Goal: Task Accomplishment & Management: Complete application form

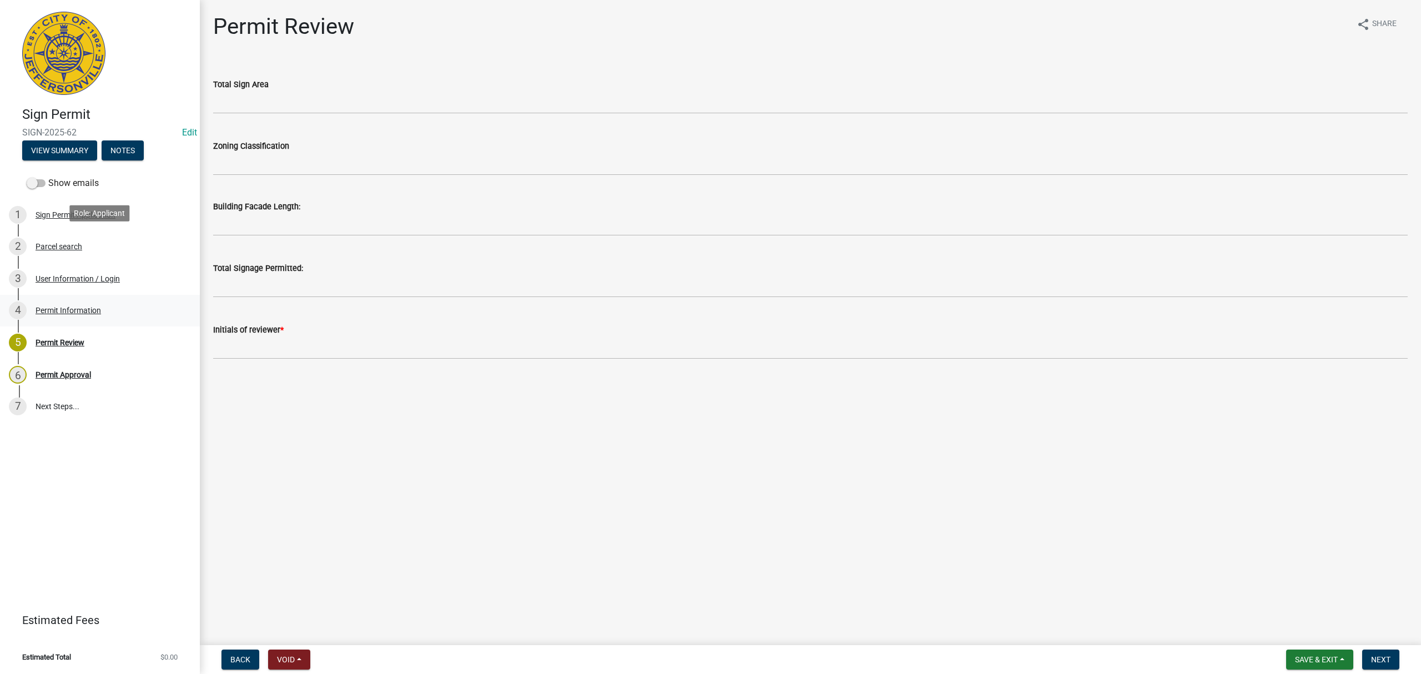
click at [122, 301] on div "4 Permit Information" at bounding box center [95, 310] width 173 height 18
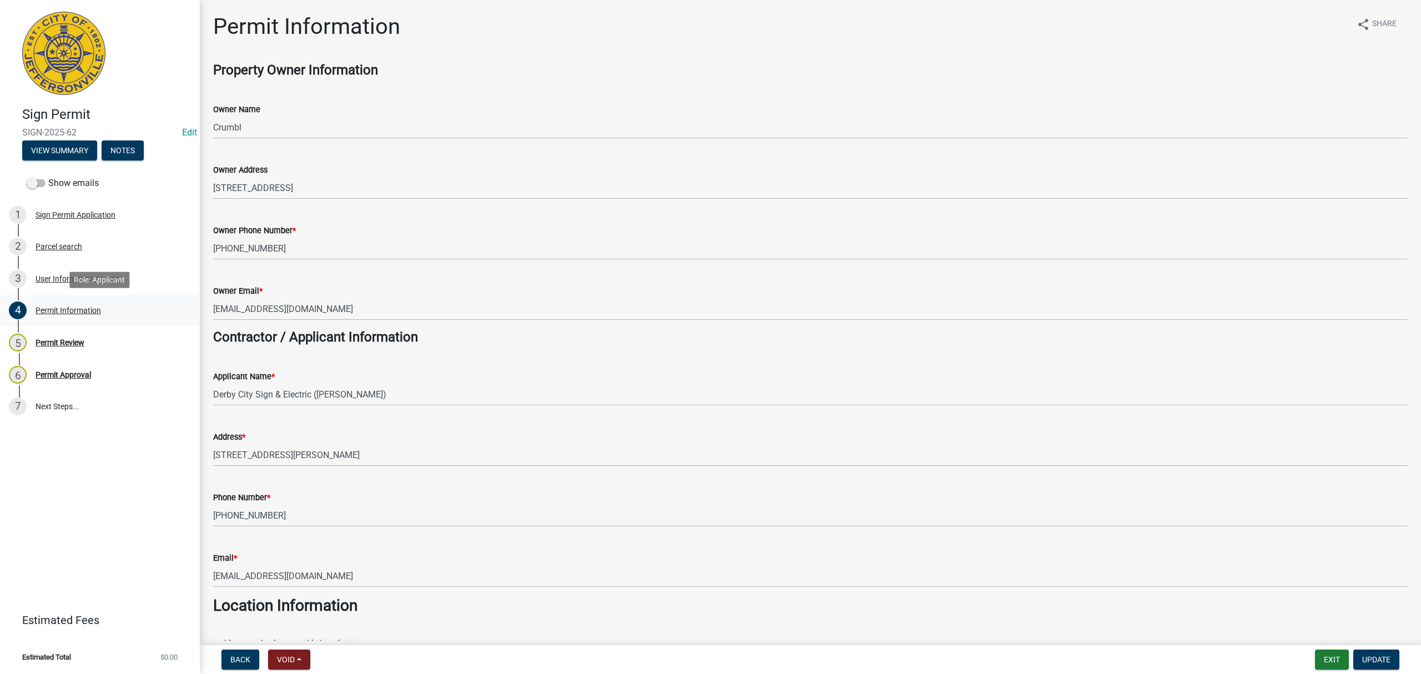
click at [122, 301] on div "4 Permit Information" at bounding box center [95, 310] width 173 height 18
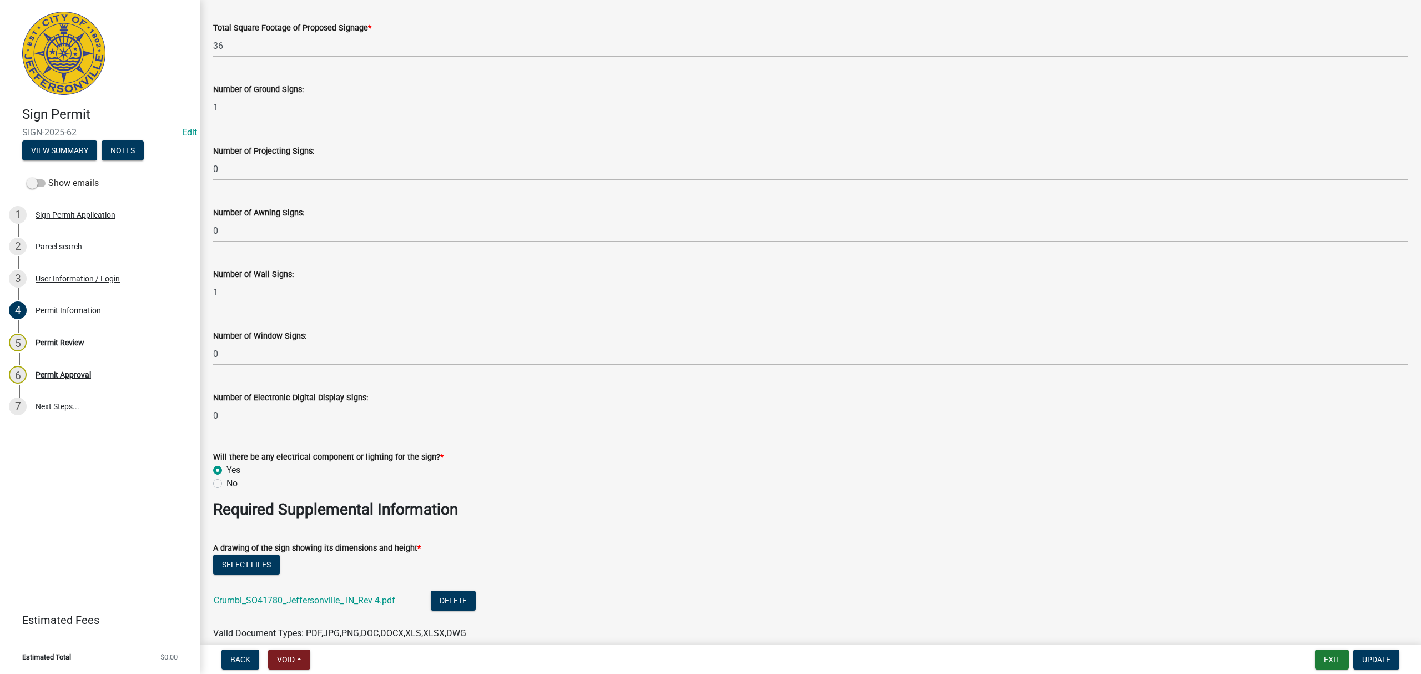
scroll to position [1628, 0]
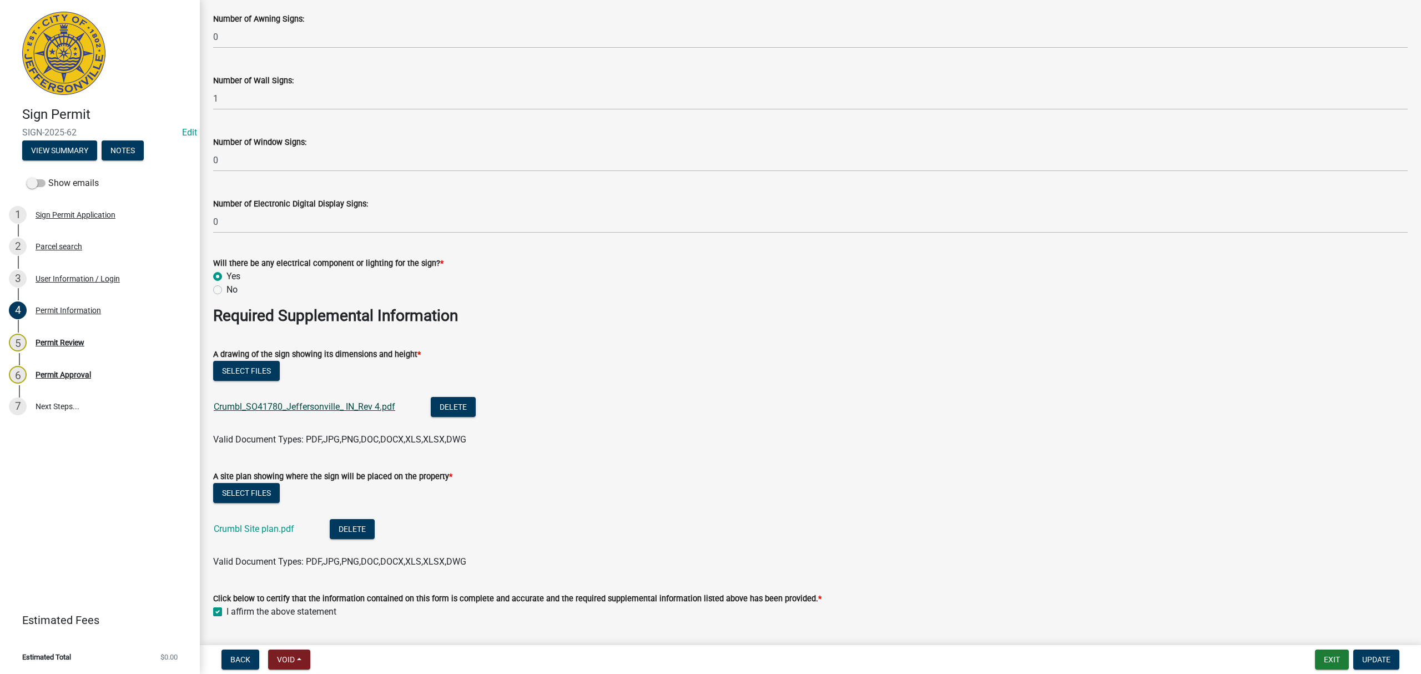
click at [373, 407] on link "Crumbl_SO41780_Jeffersonville_ IN_Rev 4.pdf" at bounding box center [304, 406] width 181 height 11
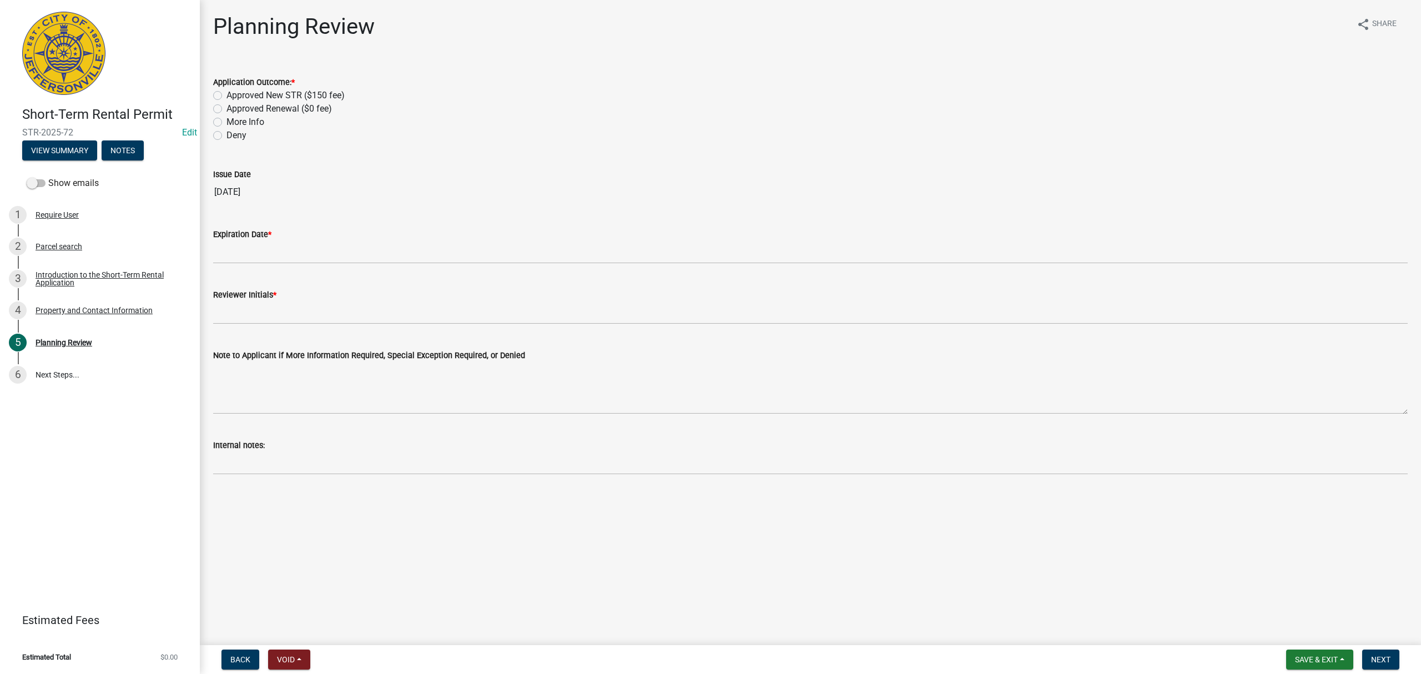
click at [304, 93] on label "Approved New STR ($150 fee)" at bounding box center [285, 95] width 118 height 13
click at [234, 93] on input "Approved New STR ($150 fee)" at bounding box center [229, 92] width 7 height 7
radio input "true"
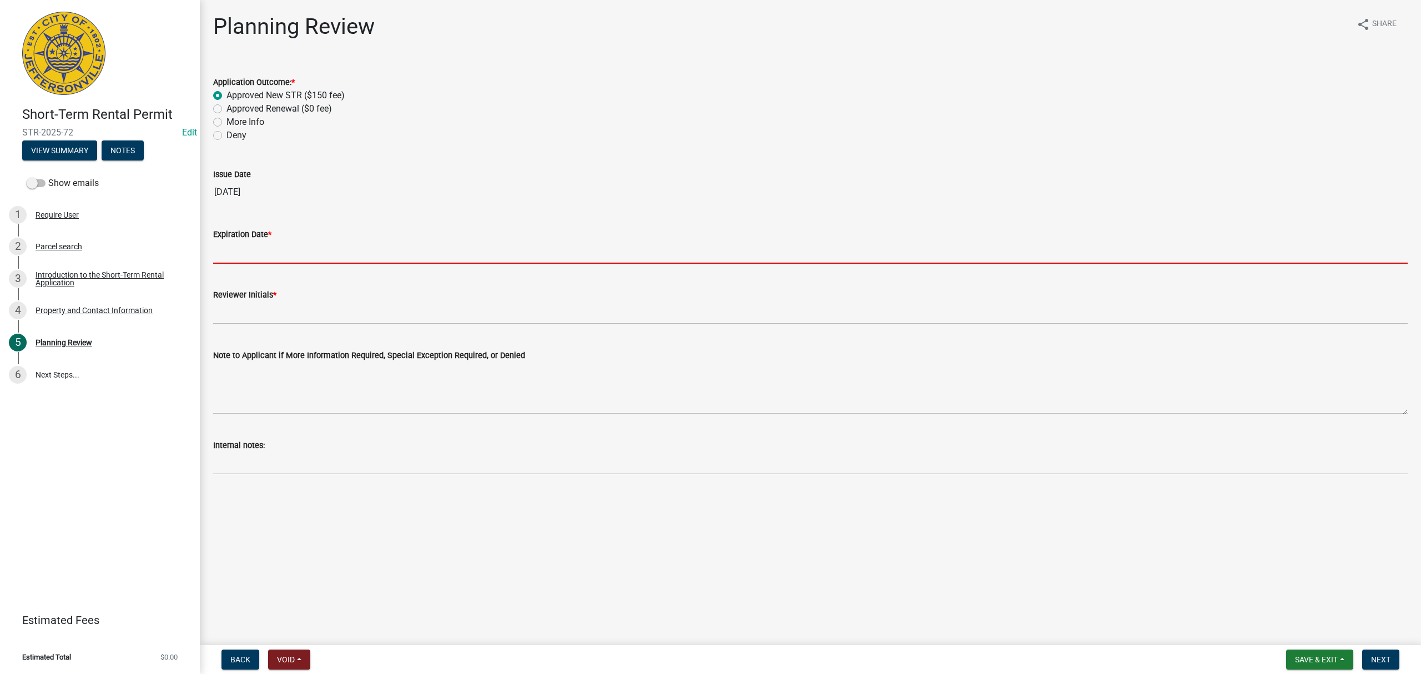
click at [297, 258] on input "Expiration Date *" at bounding box center [810, 252] width 1194 height 23
type input "[DATE]"
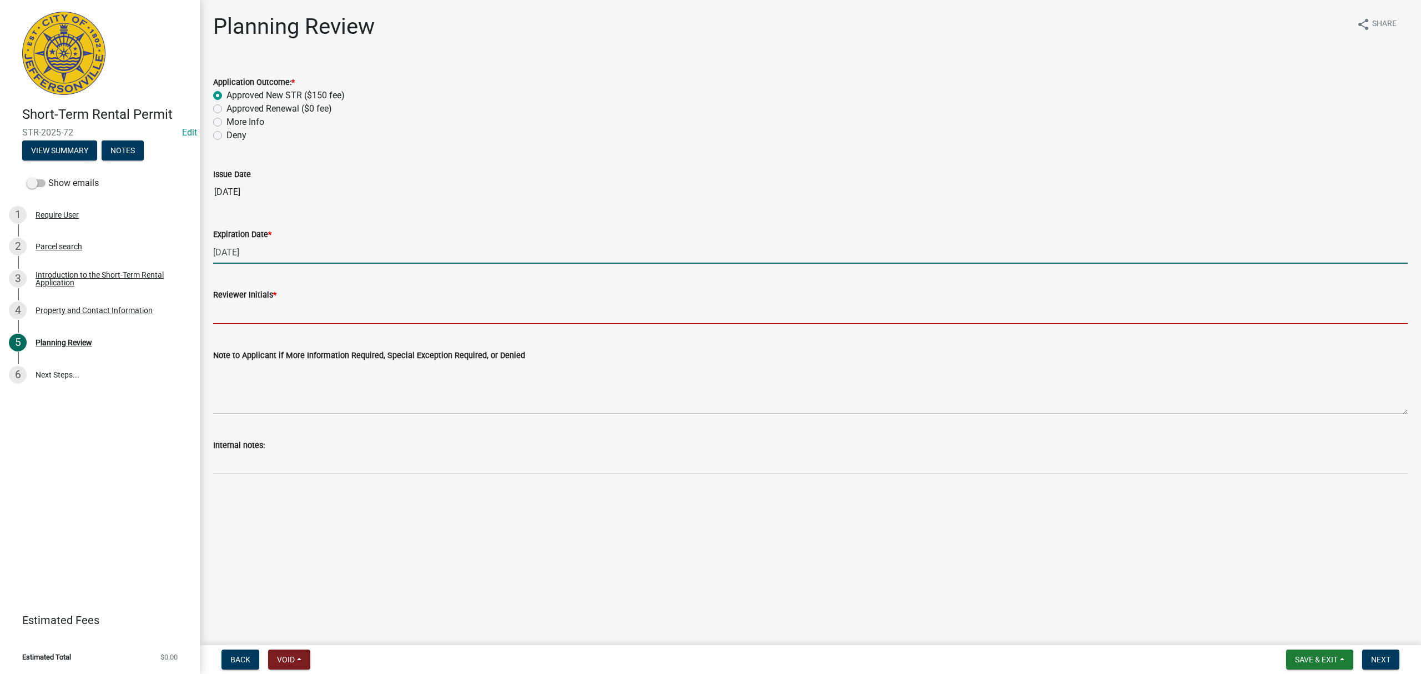
click at [320, 318] on input "Reviewer Initials *" at bounding box center [810, 312] width 1194 height 23
type input "STS"
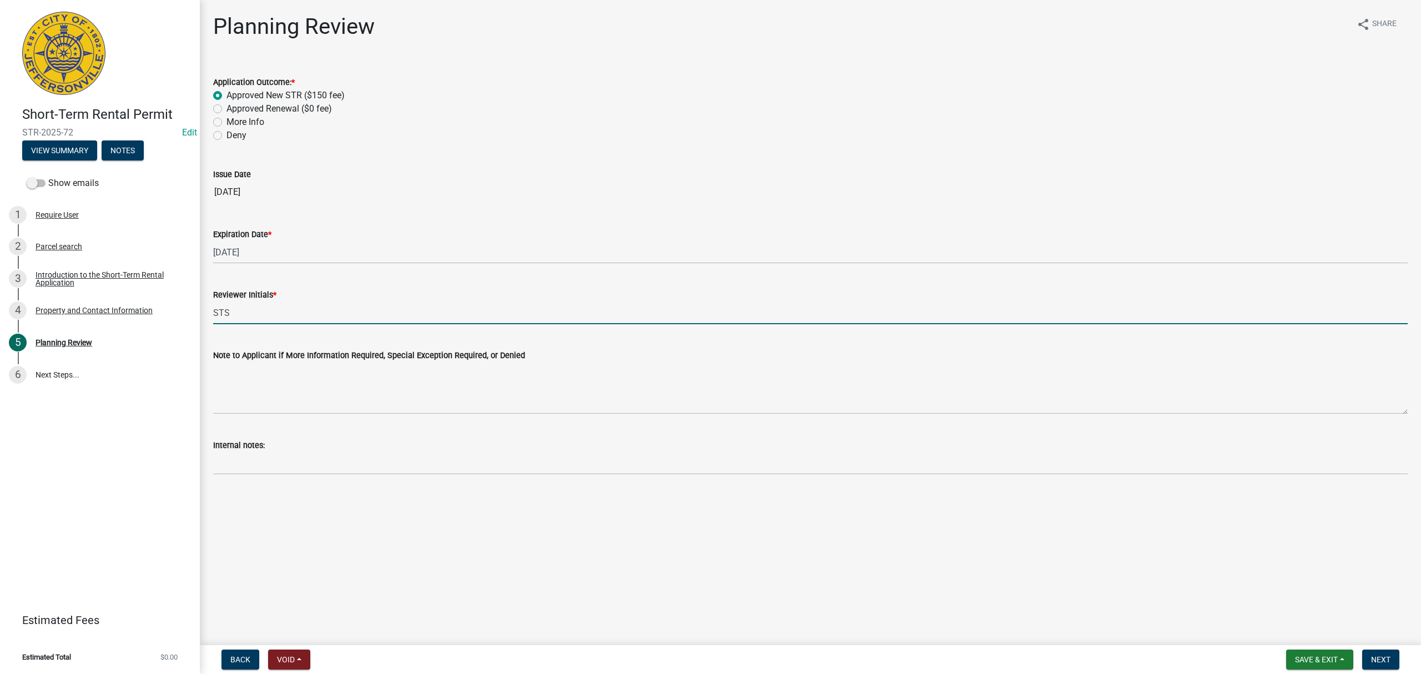
click at [793, 551] on main "Planning Review share Share Application Outcome: * Approved New STR ($150 fee) …" at bounding box center [810, 320] width 1221 height 640
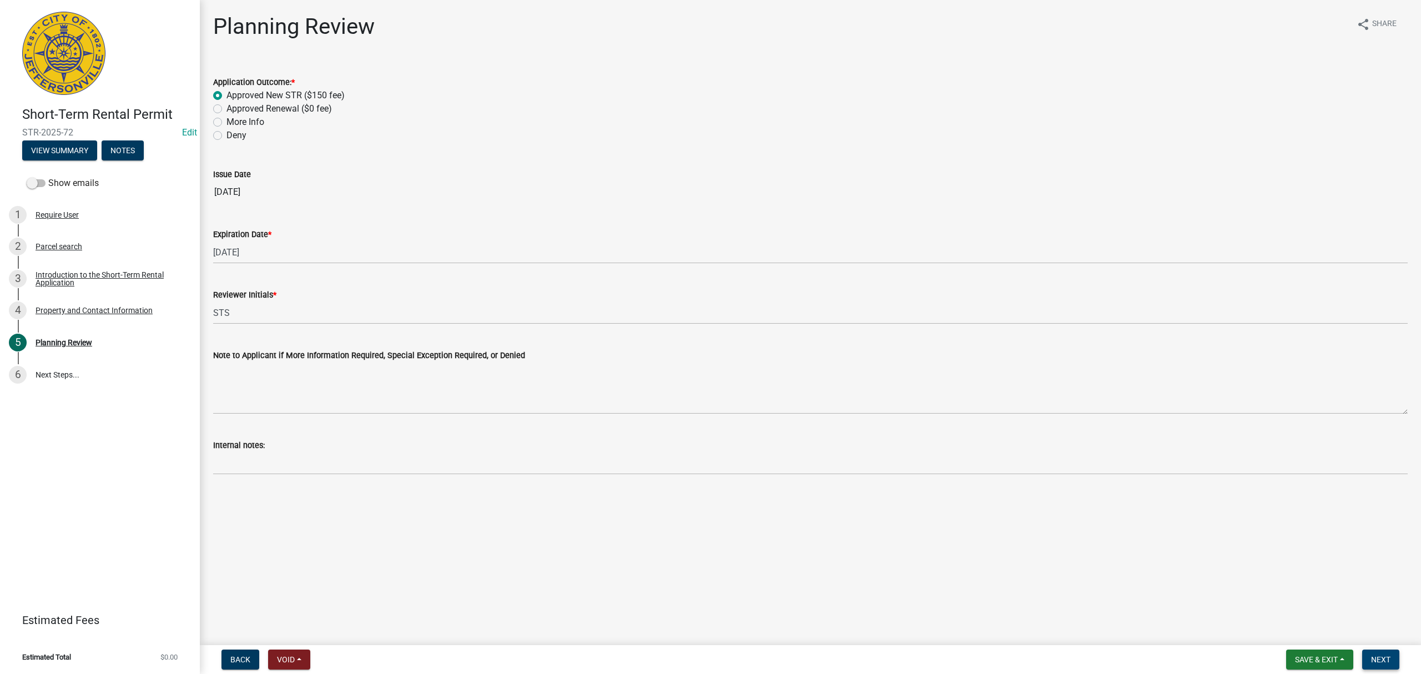
click at [1392, 653] on button "Next" at bounding box center [1380, 659] width 37 height 20
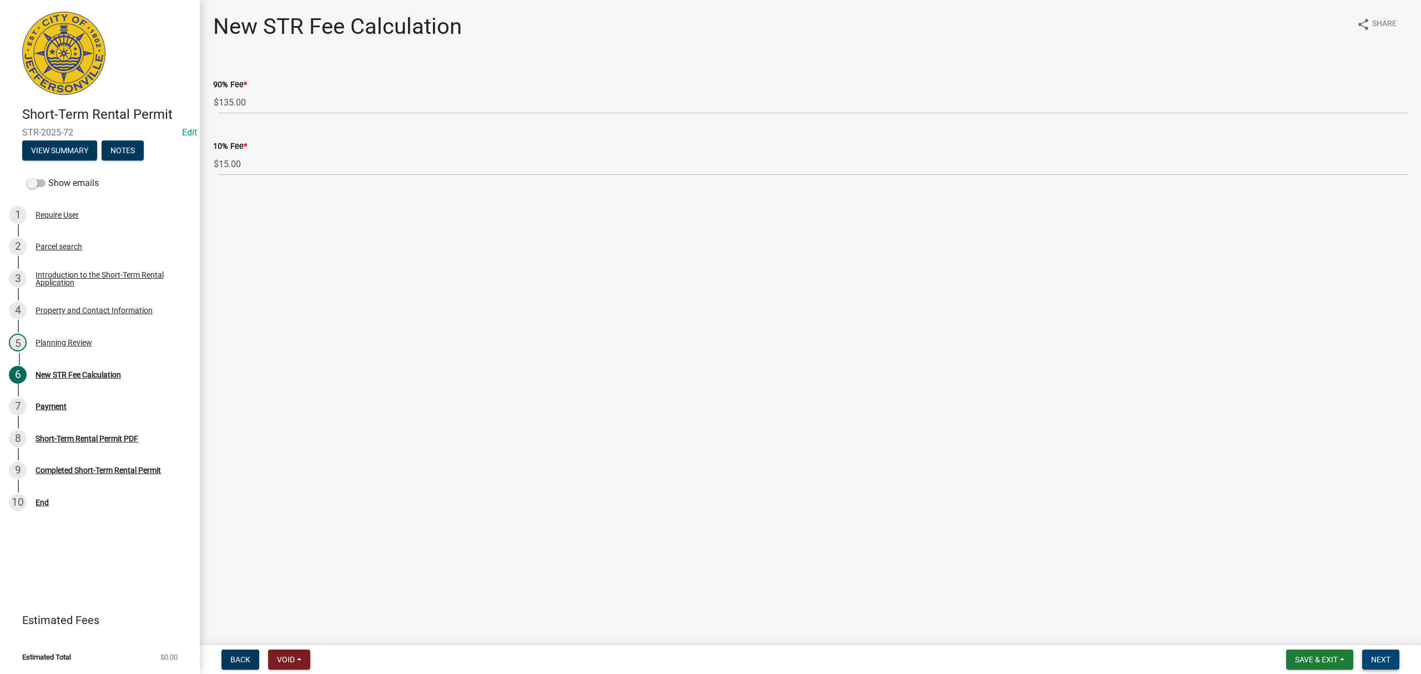
click at [1375, 660] on span "Next" at bounding box center [1380, 659] width 19 height 9
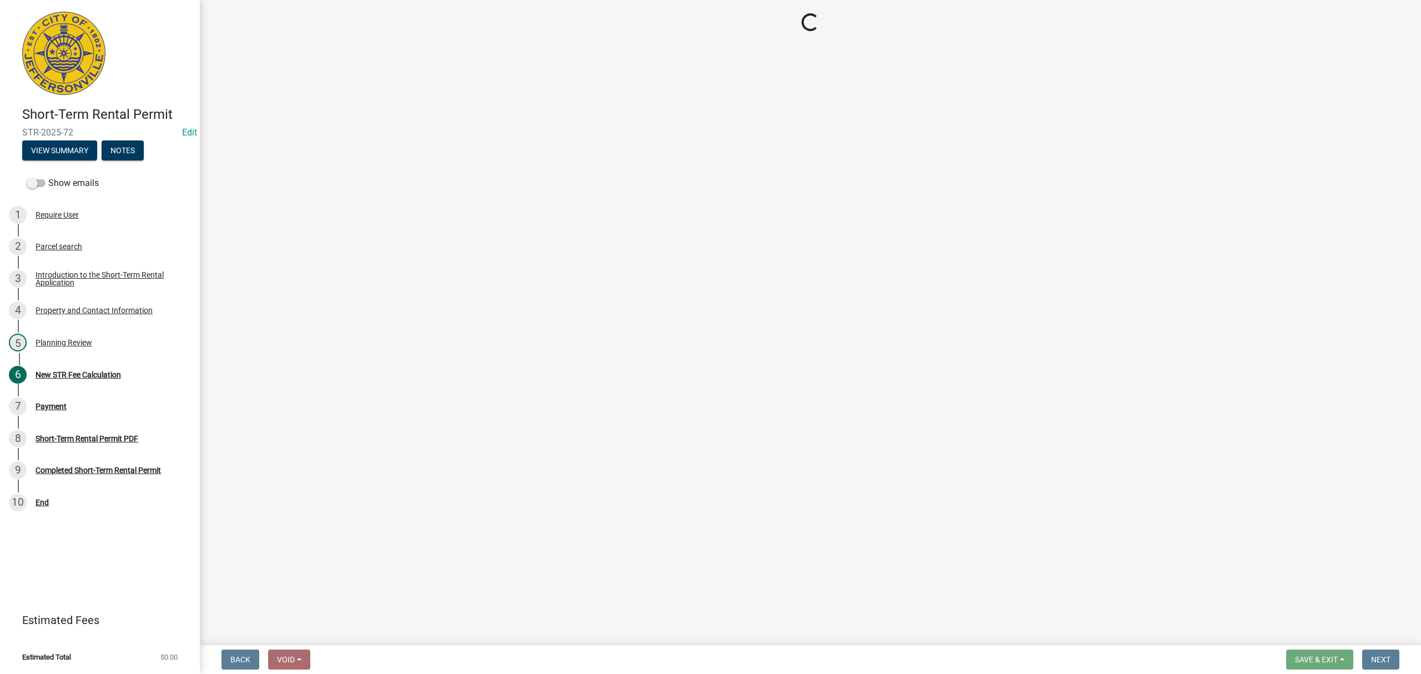
select select "3: 3"
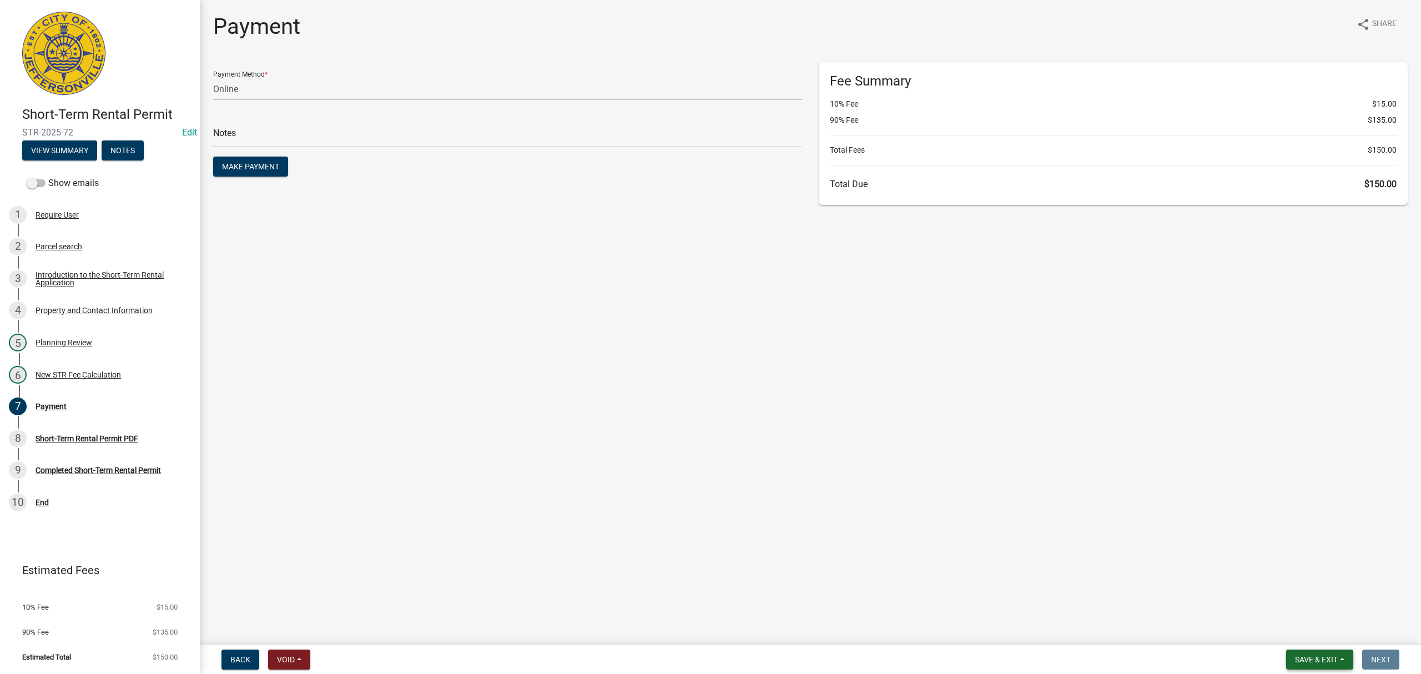
click at [1327, 660] on span "Save & Exit" at bounding box center [1316, 659] width 43 height 9
click at [1308, 635] on button "Save & Exit" at bounding box center [1308, 631] width 89 height 27
